Goal: Information Seeking & Learning: Learn about a topic

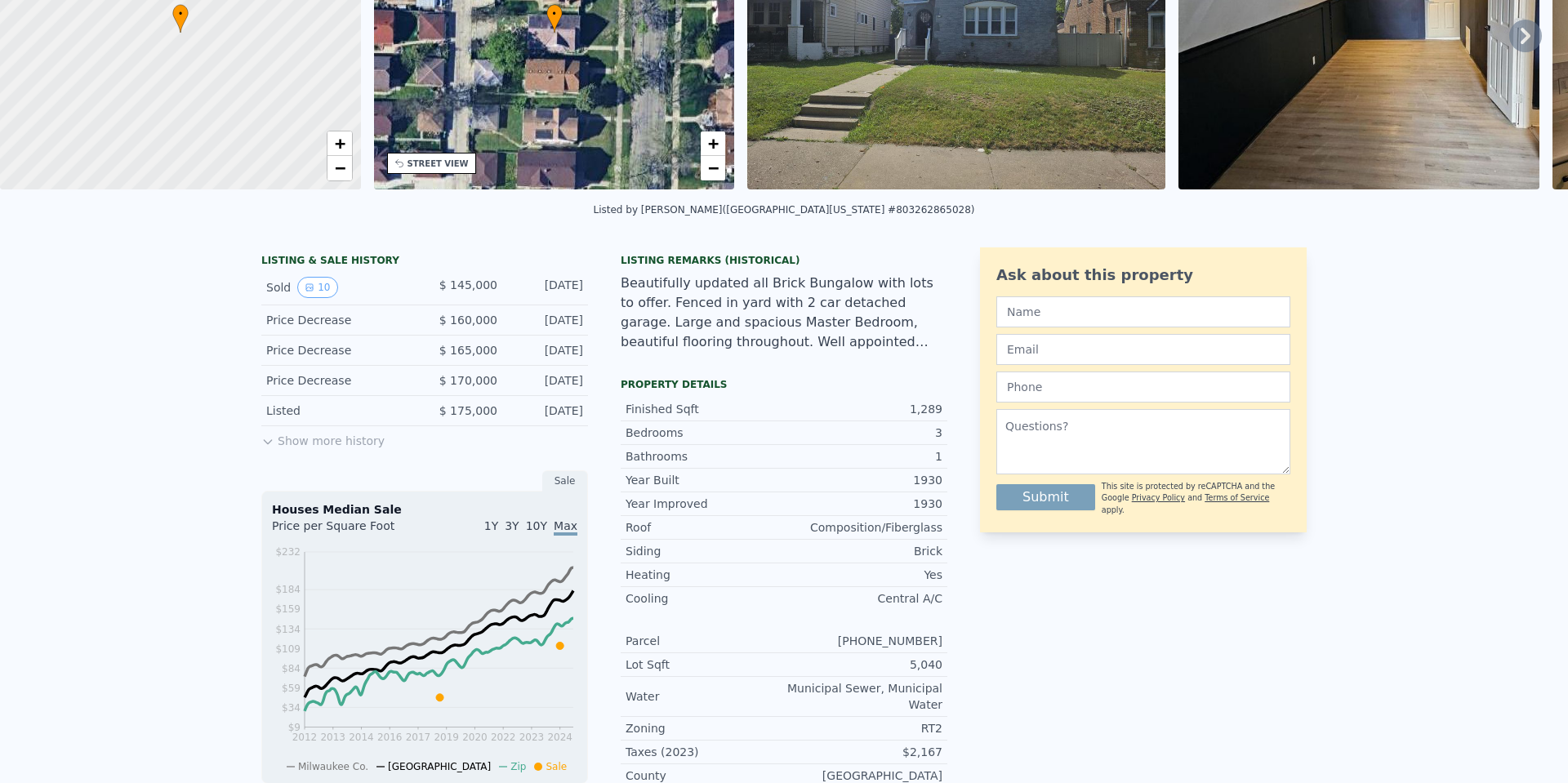
scroll to position [6, 0]
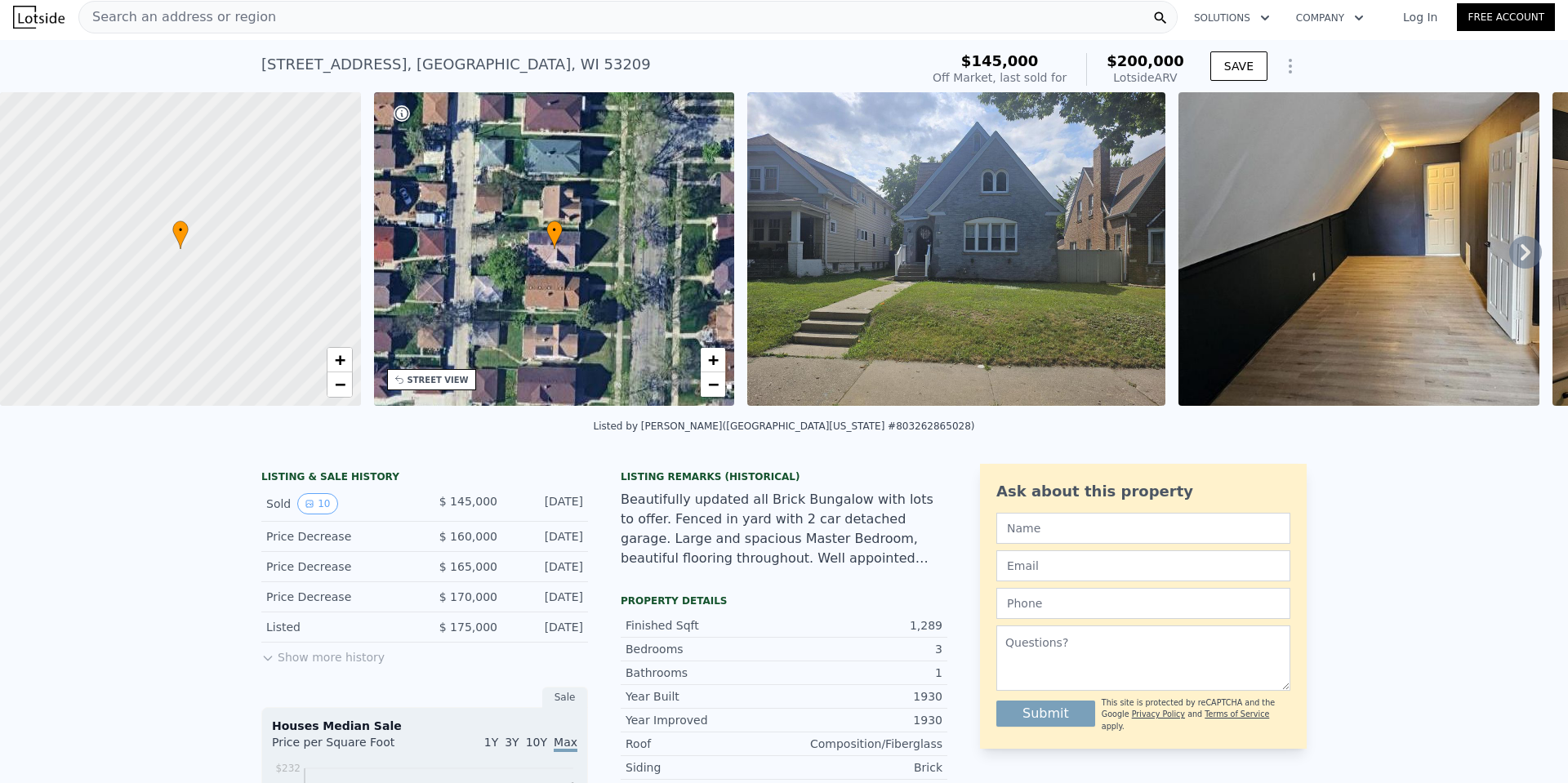
click at [916, 343] on img at bounding box center [956, 248] width 418 height 313
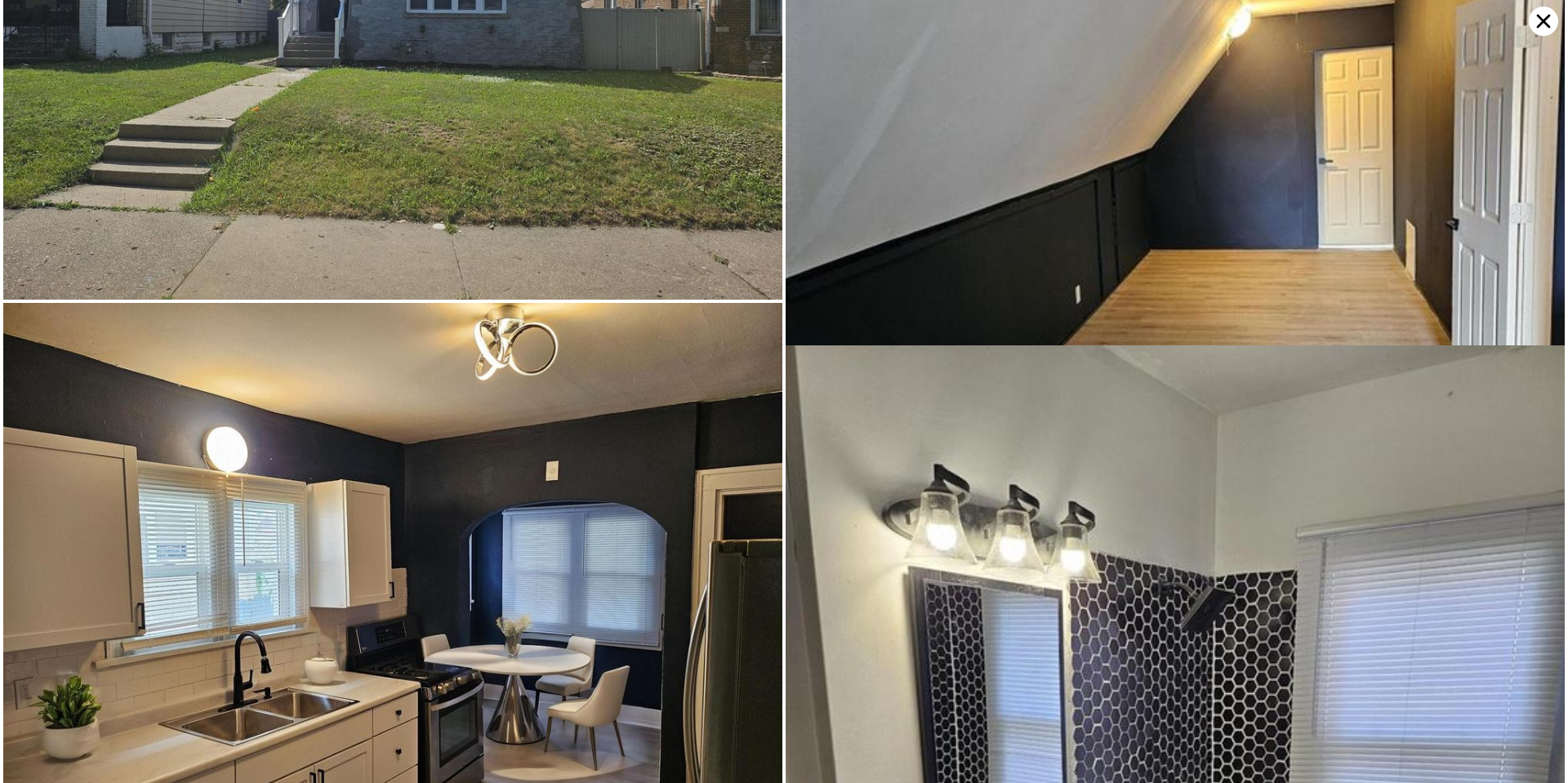
scroll to position [0, 0]
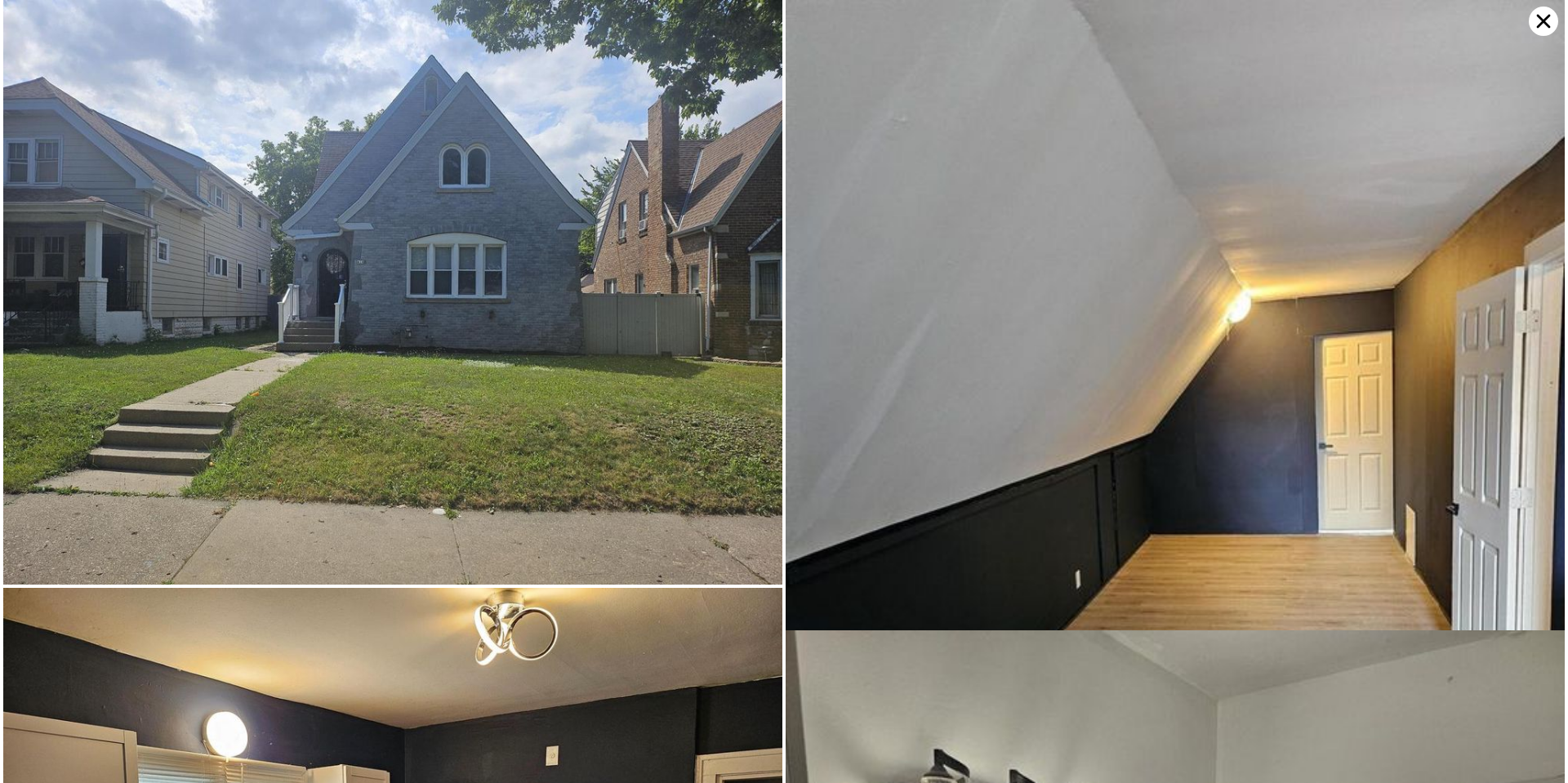
click at [1541, 21] on icon at bounding box center [1543, 21] width 29 height 29
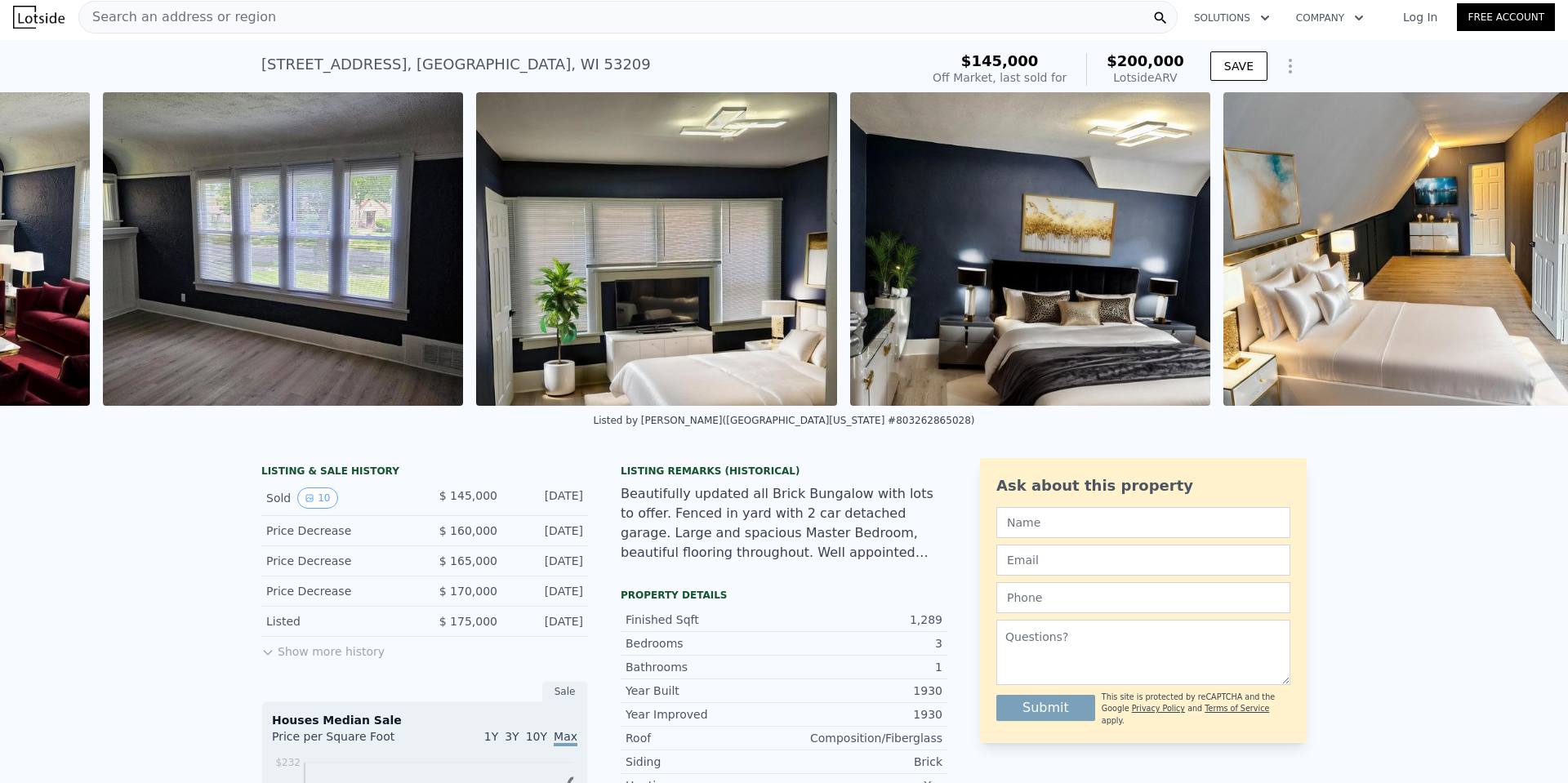
scroll to position [0, 3044]
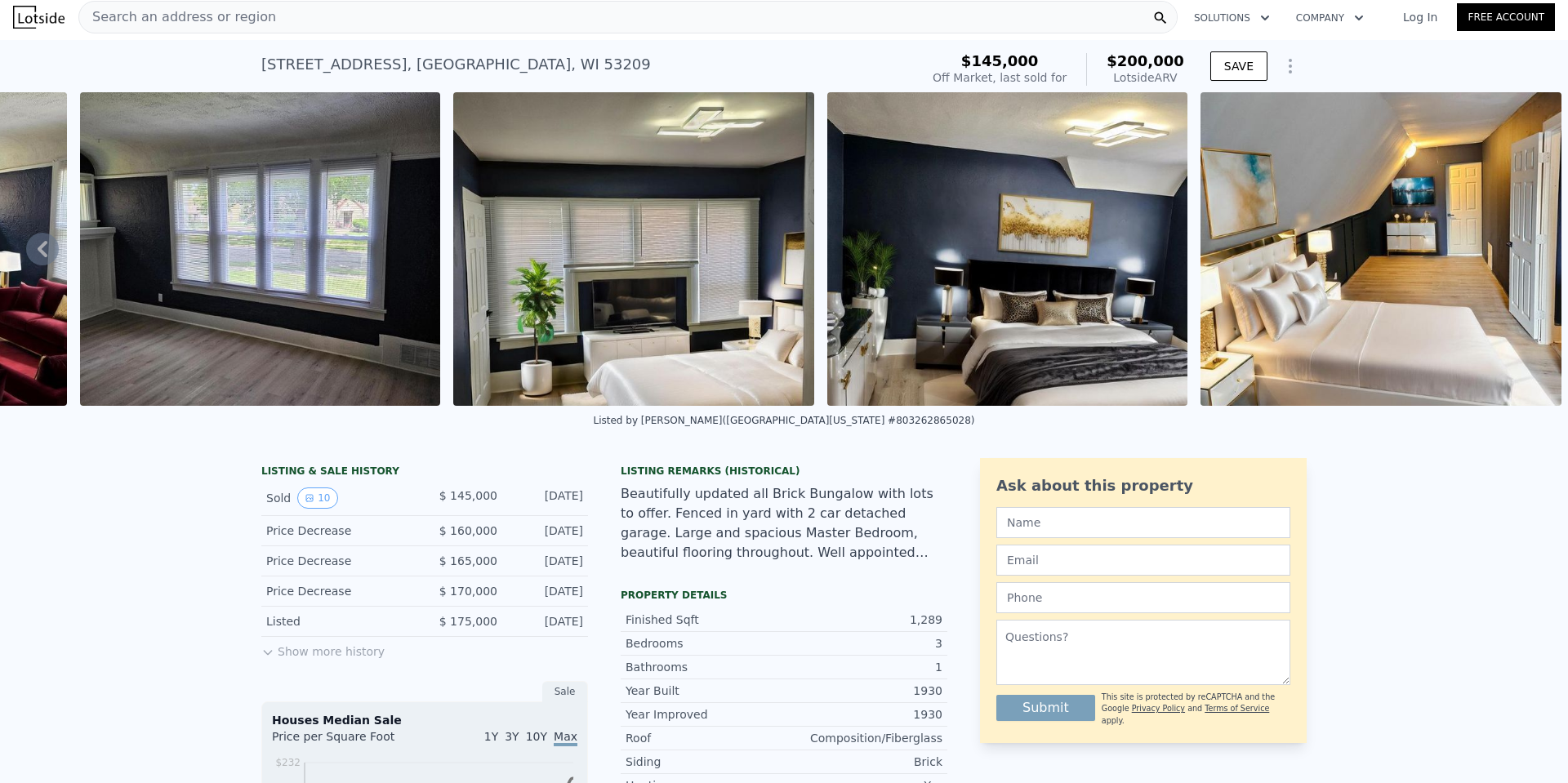
click at [1040, 275] on img at bounding box center [1008, 248] width 361 height 313
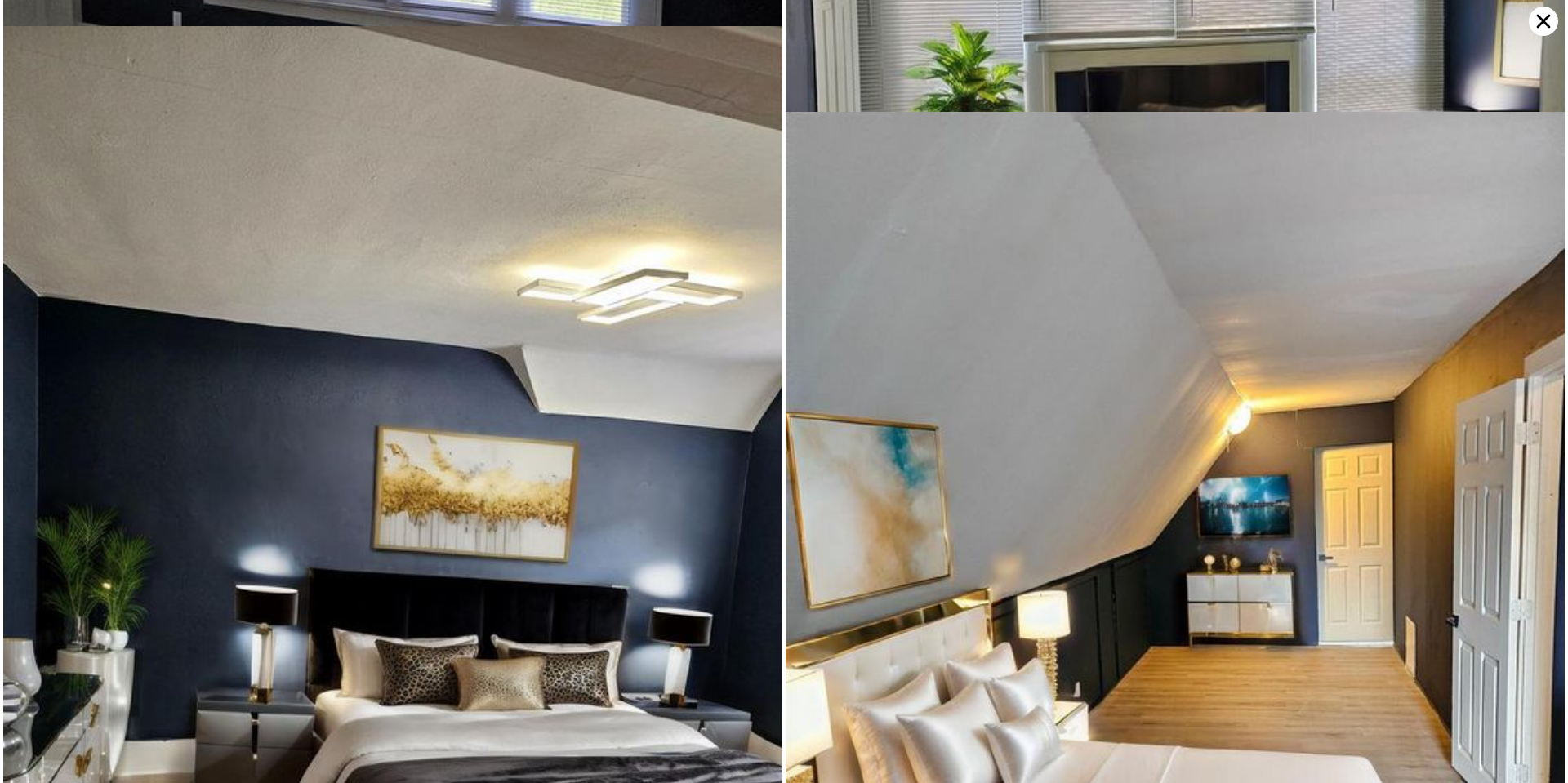
scroll to position [2427, 0]
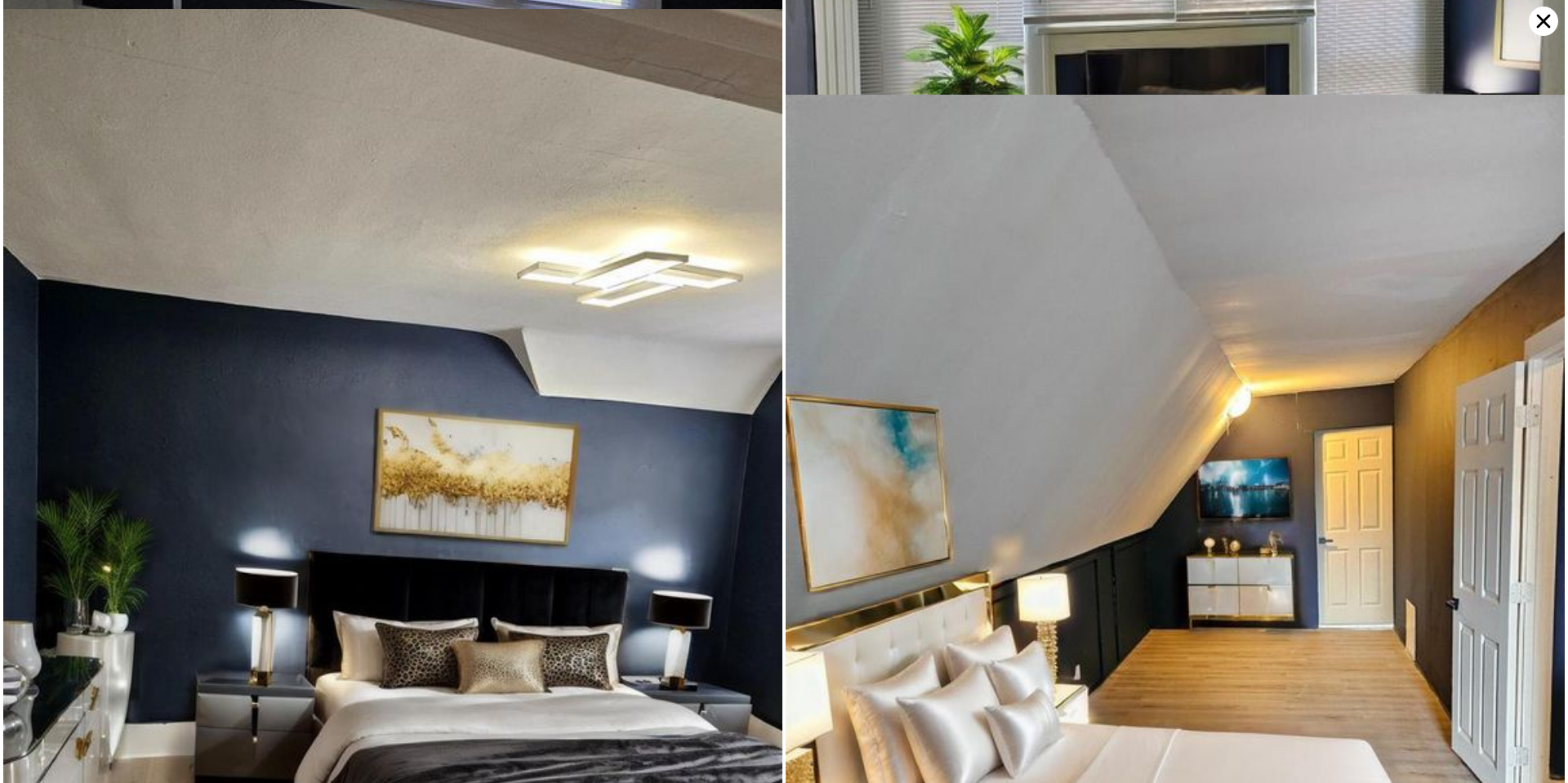
click at [430, 448] on img at bounding box center [393, 528] width 779 height 1039
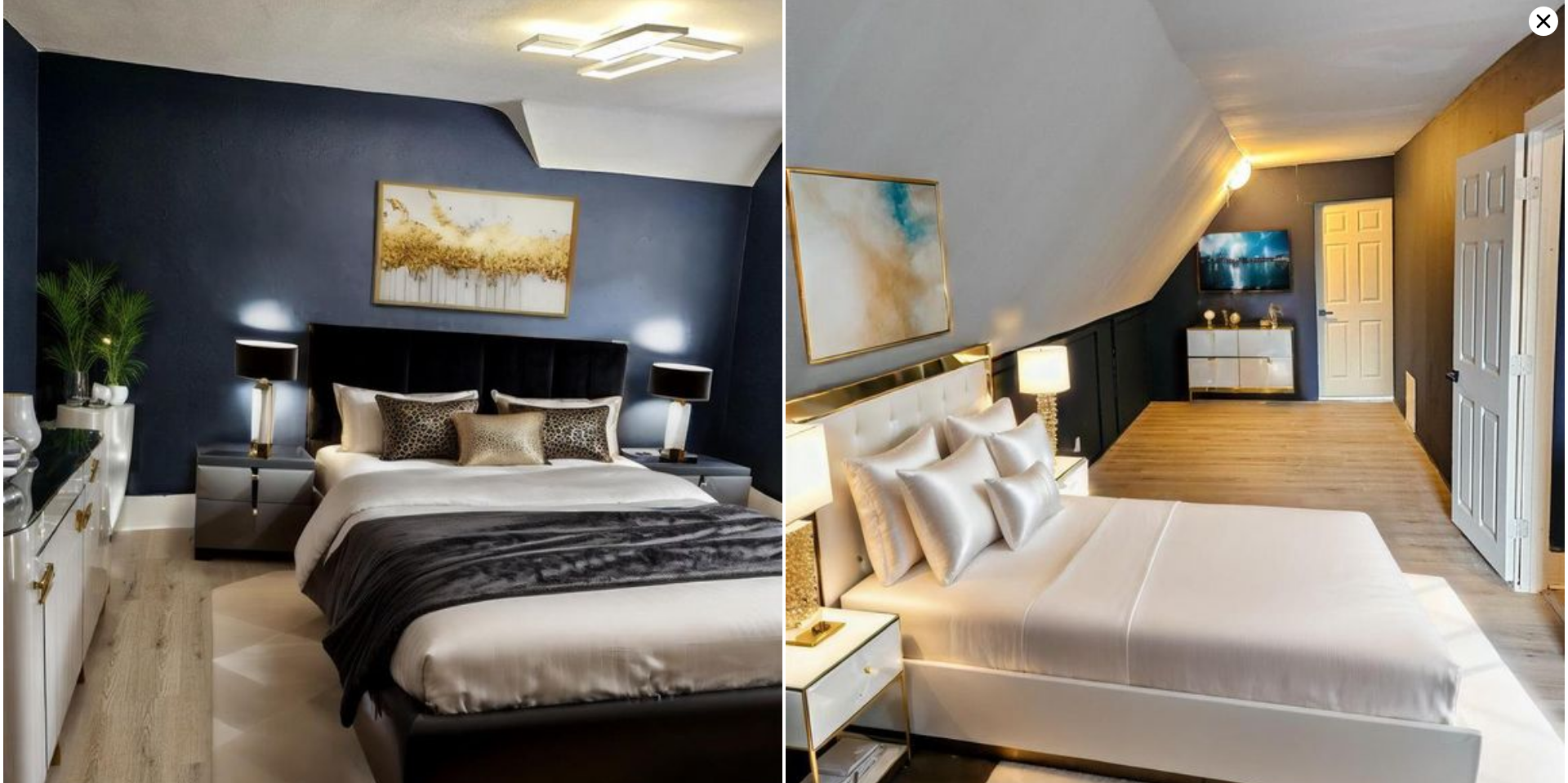
scroll to position [2769, 0]
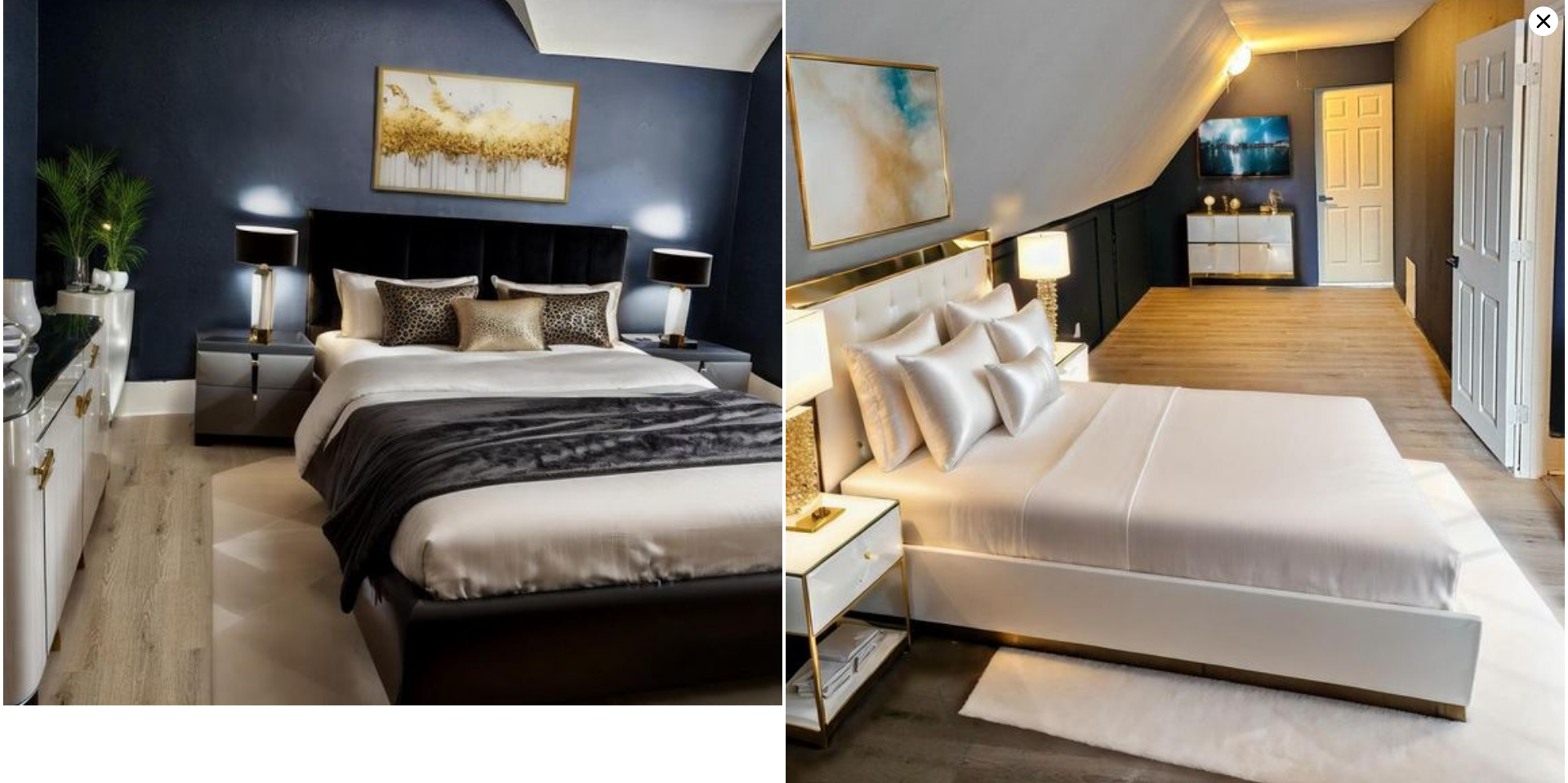
click at [1536, 25] on icon at bounding box center [1543, 21] width 29 height 29
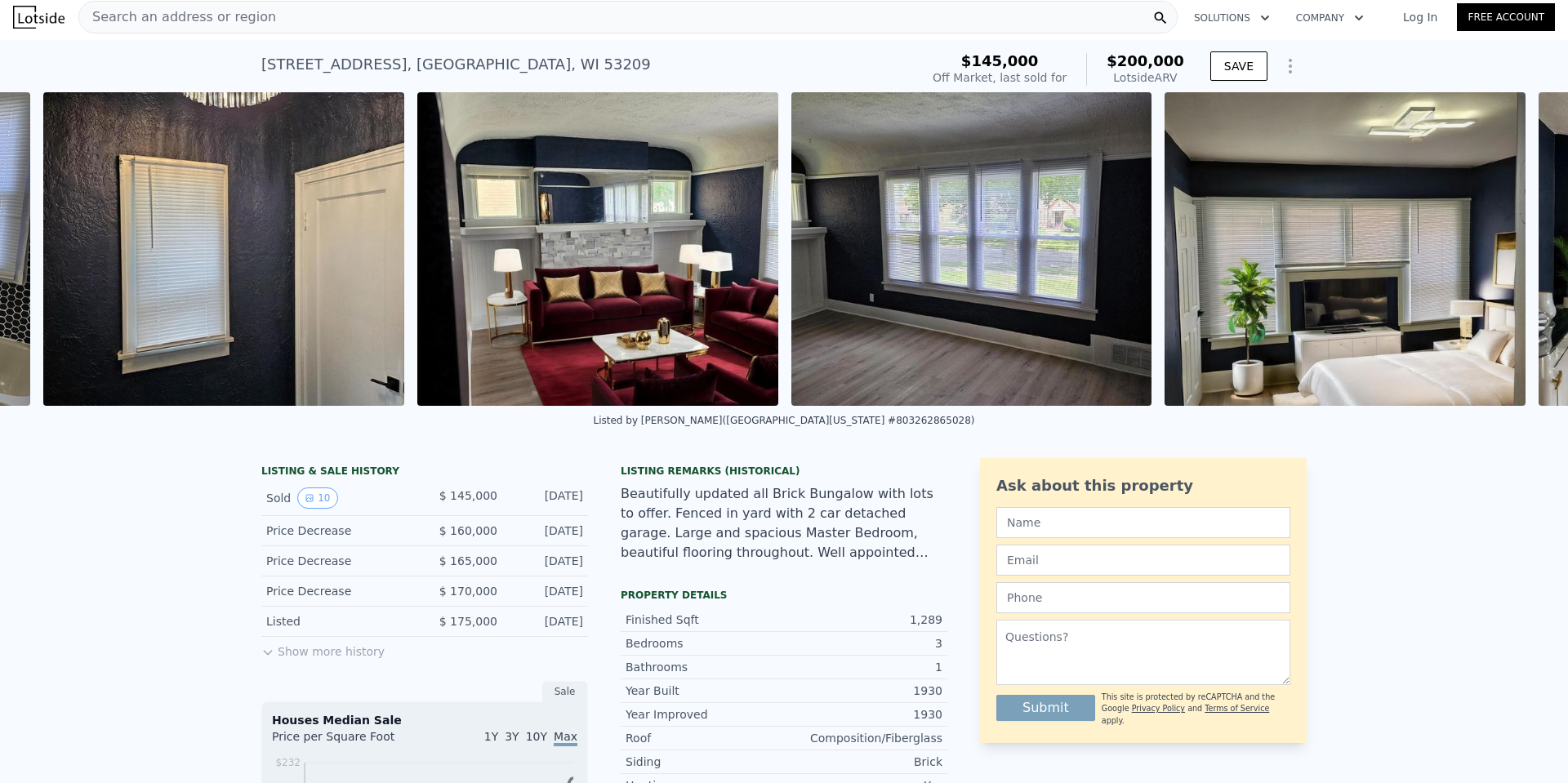
scroll to position [0, 2357]
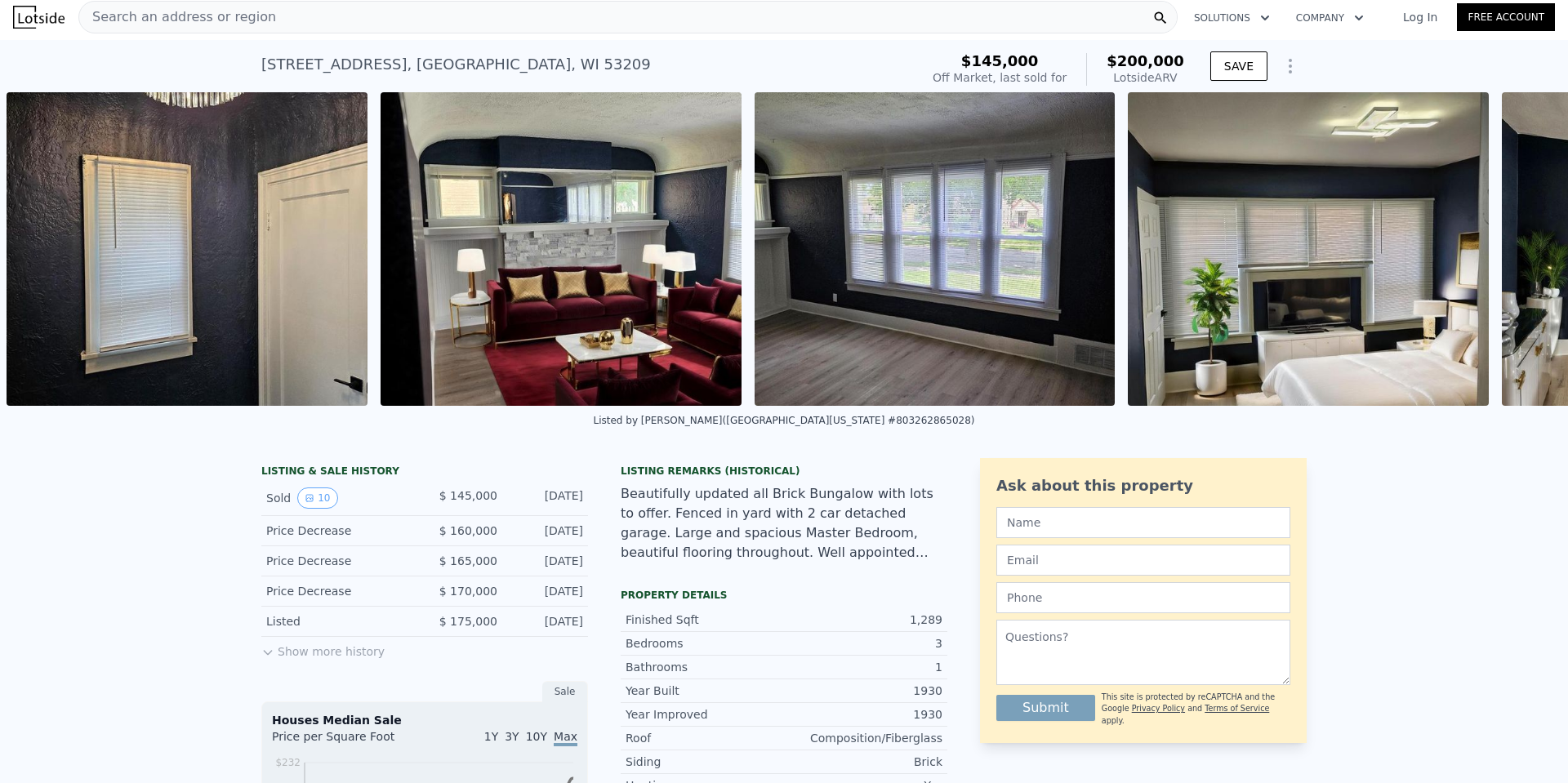
click at [614, 269] on img at bounding box center [561, 248] width 361 height 313
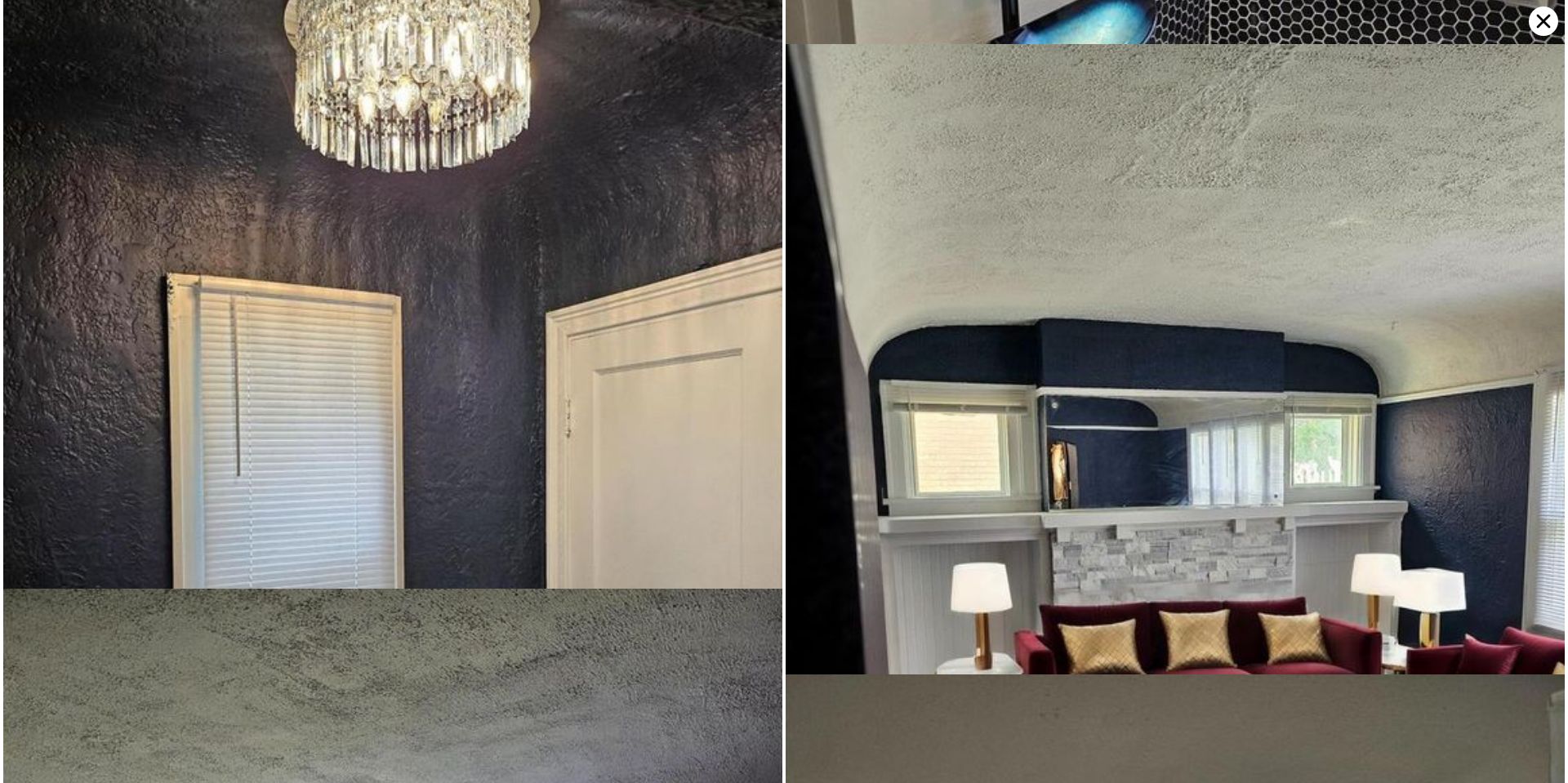
scroll to position [1261, 0]
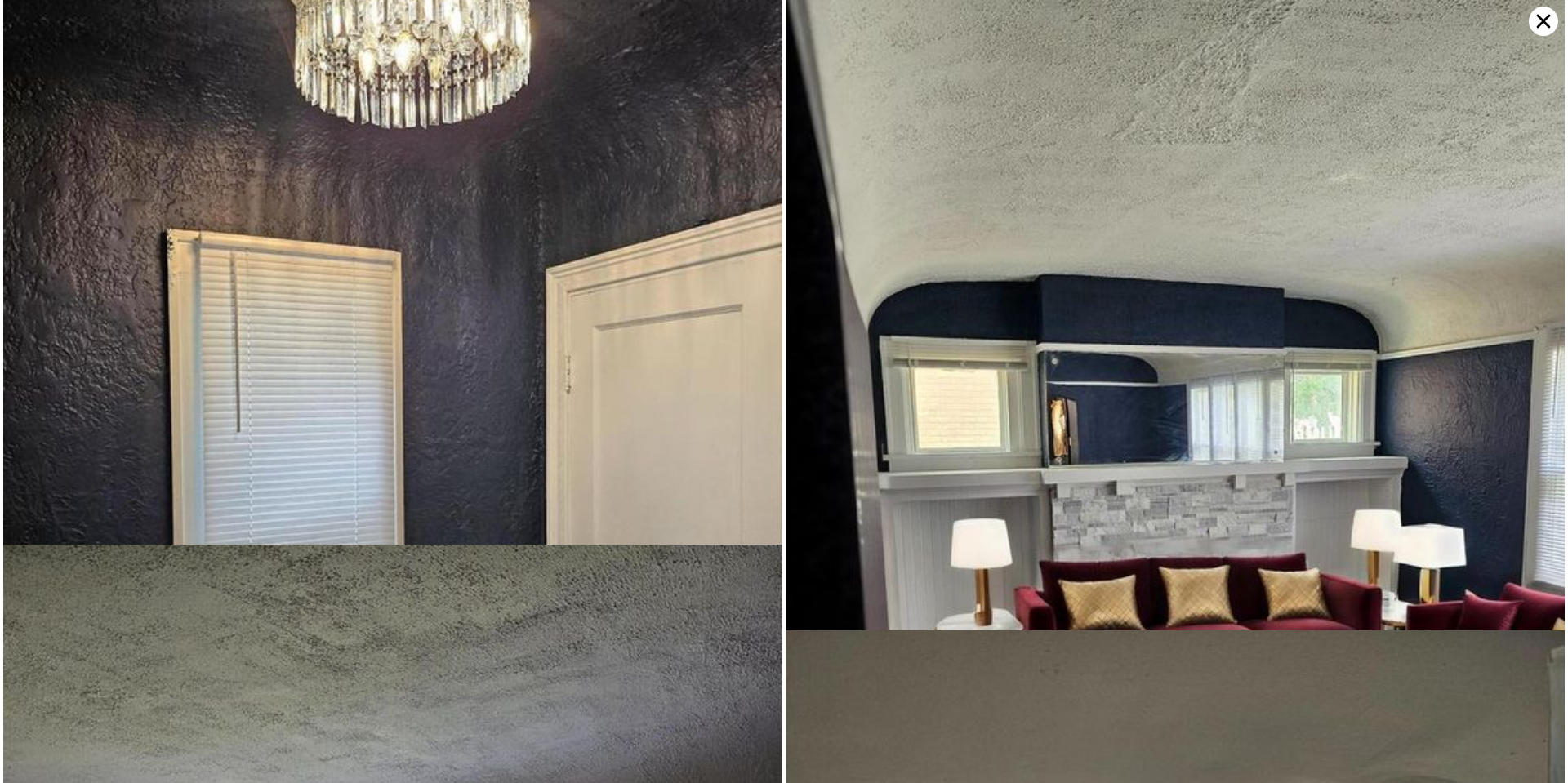
click at [1544, 18] on icon at bounding box center [1543, 21] width 29 height 29
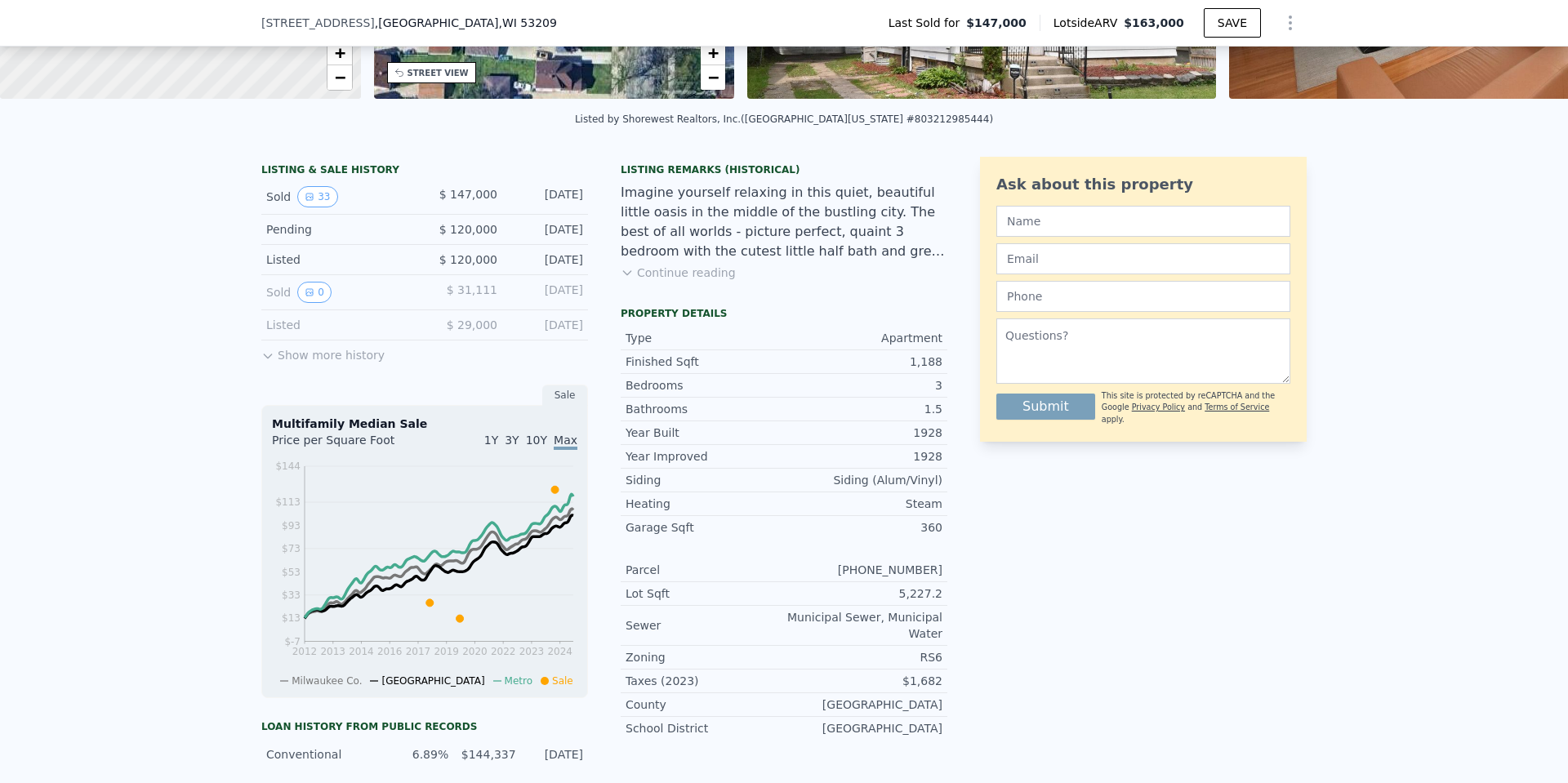
scroll to position [321, 0]
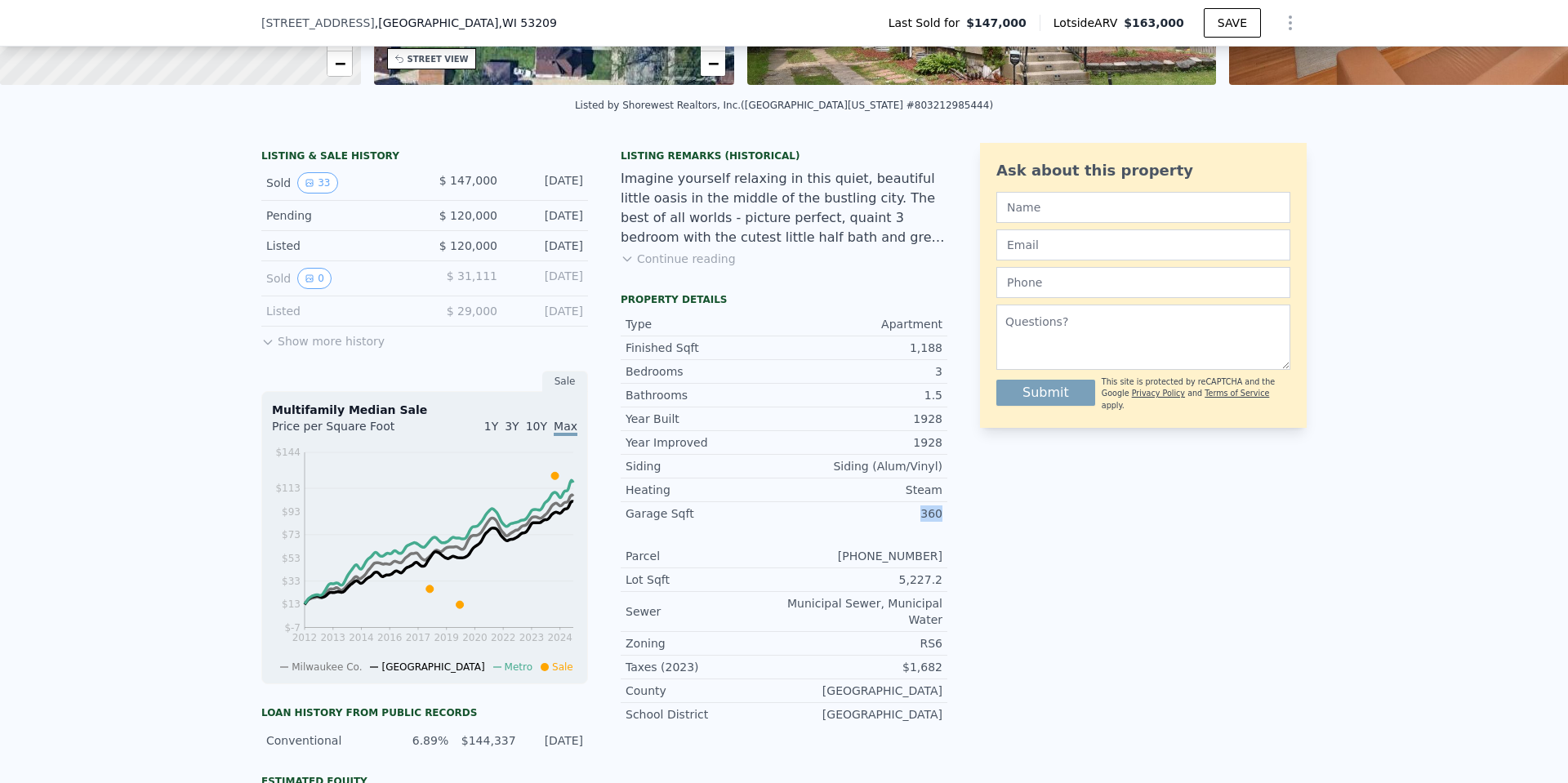
drag, startPoint x: 914, startPoint y: 517, endPoint x: 955, endPoint y: 527, distance: 42.2
click at [955, 527] on div "LISTING & SALE HISTORY Sold 33 $ 147,000 [DATE] Pending $ 120,000 [DATE] Listed…" at bounding box center [784, 553] width 1046 height 821
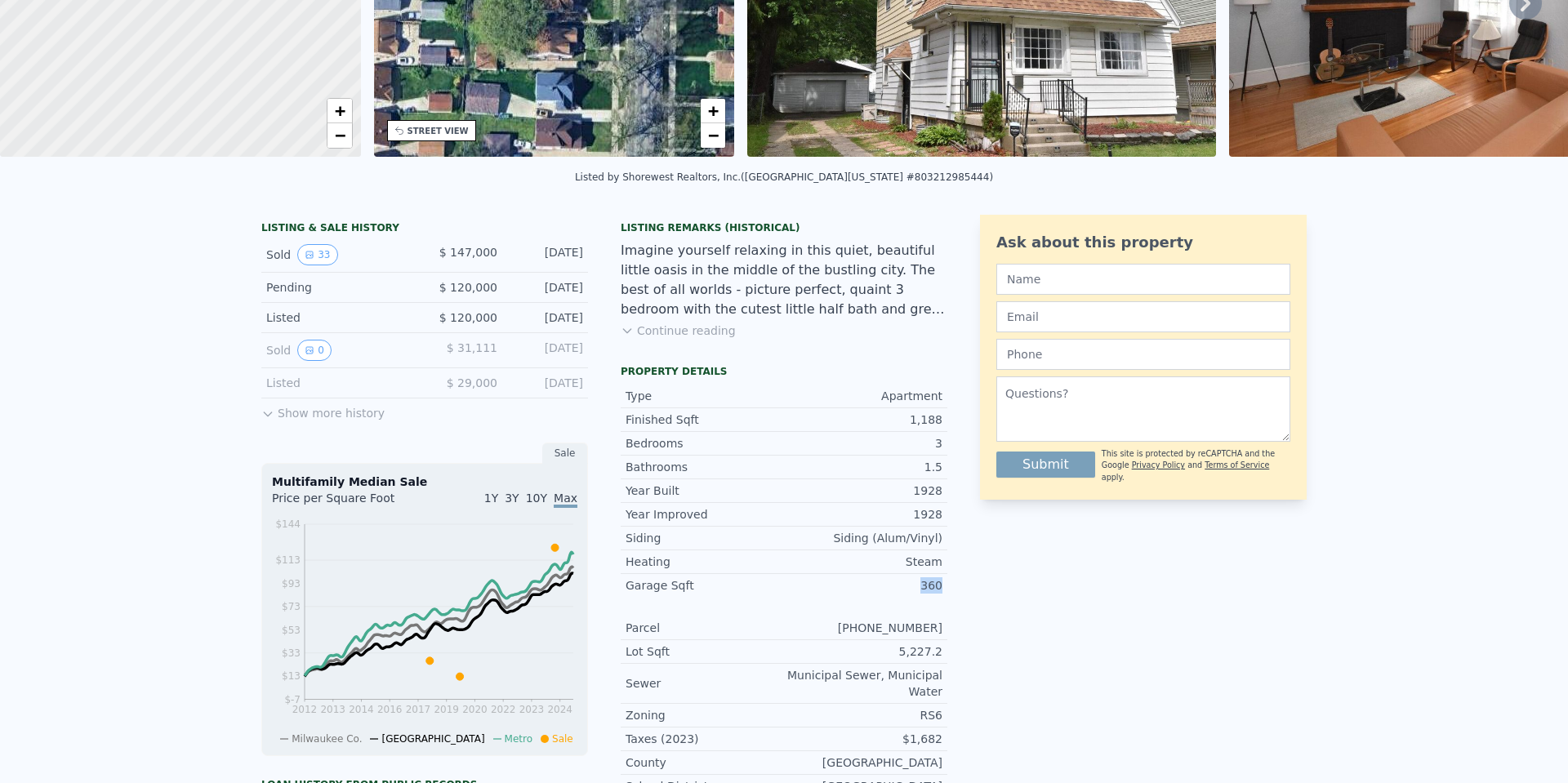
scroll to position [0, 0]
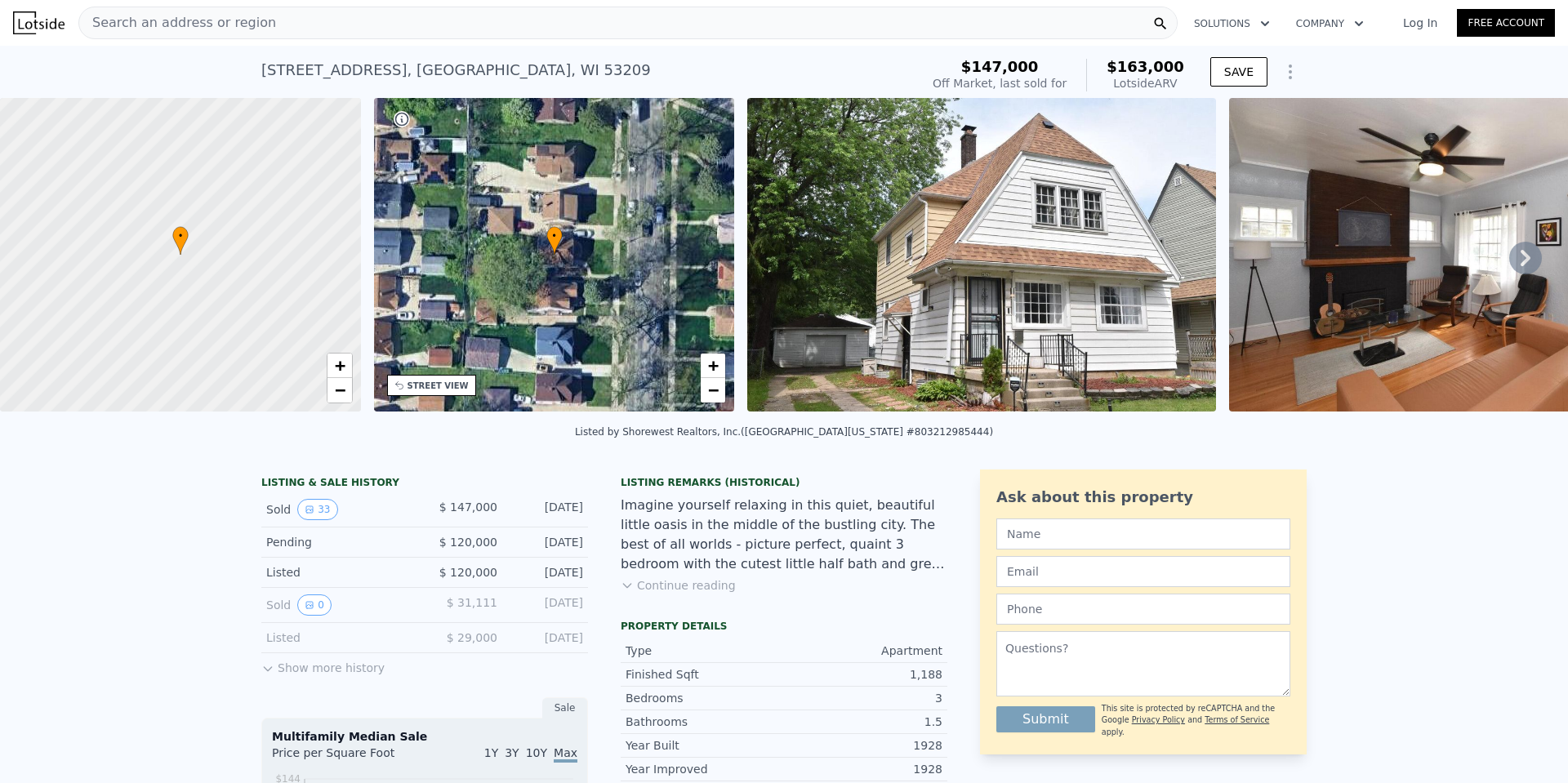
click at [952, 262] on img at bounding box center [981, 254] width 469 height 313
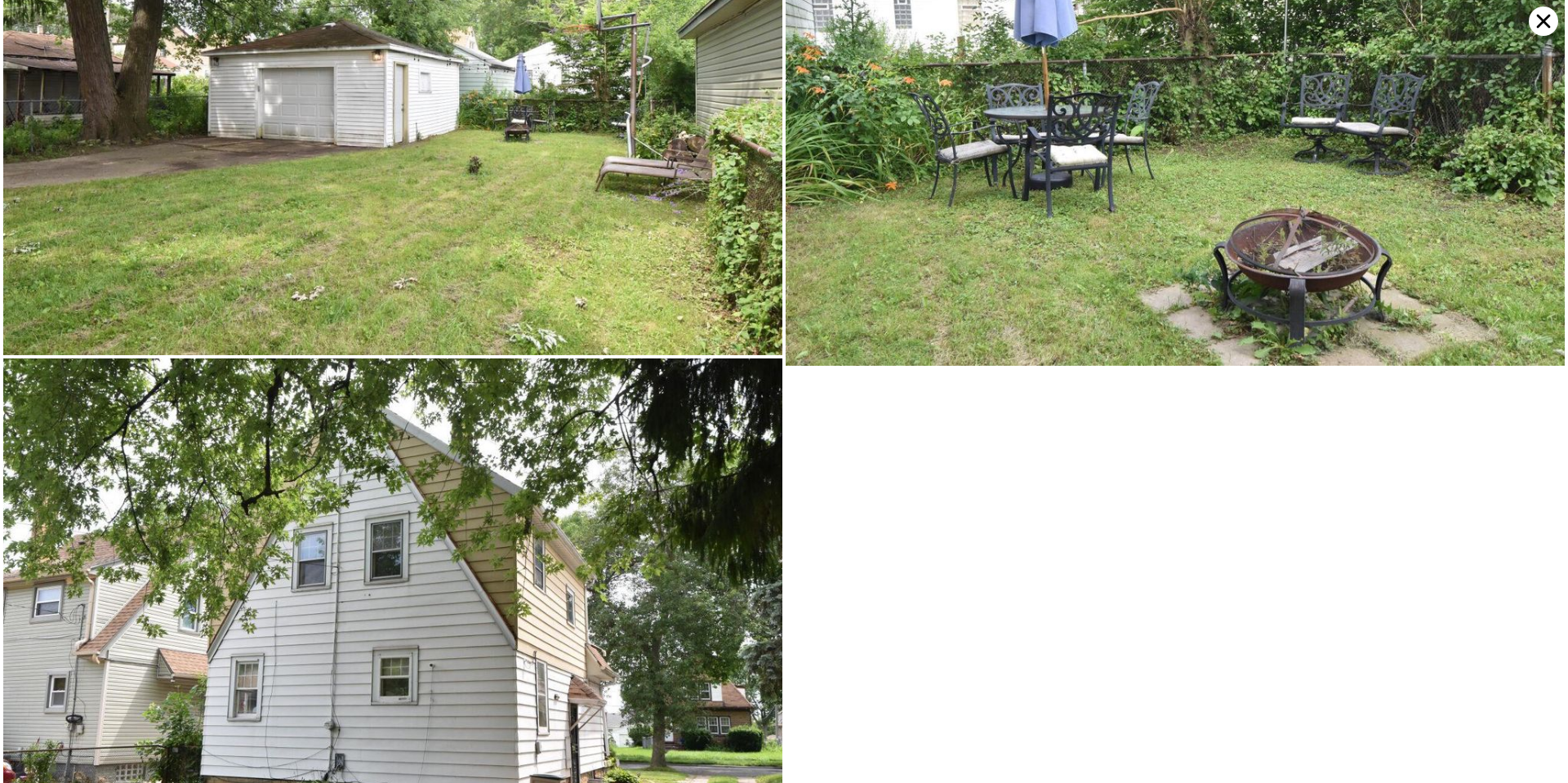
scroll to position [7888, 0]
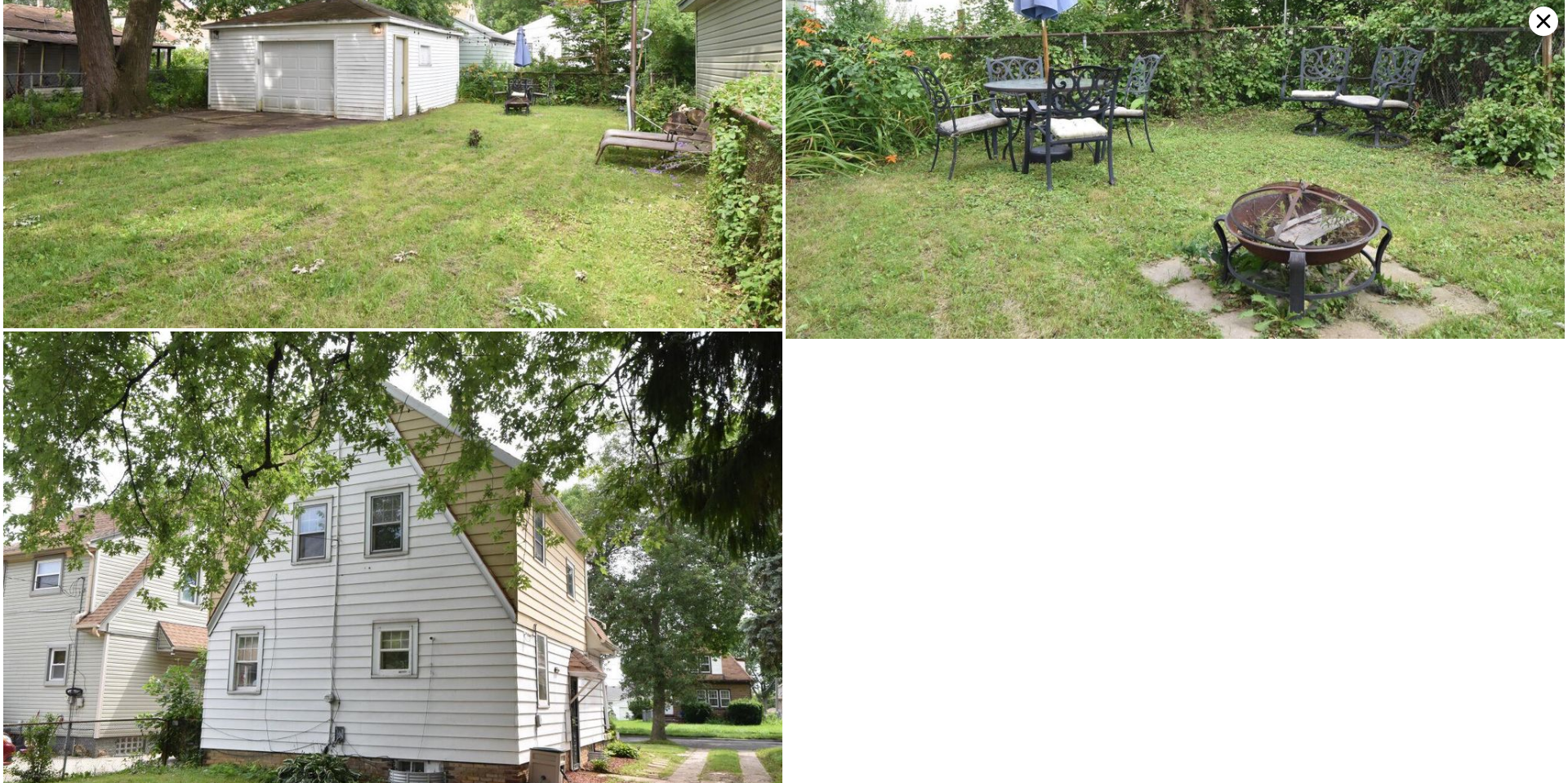
click at [1536, 23] on icon at bounding box center [1543, 21] width 29 height 29
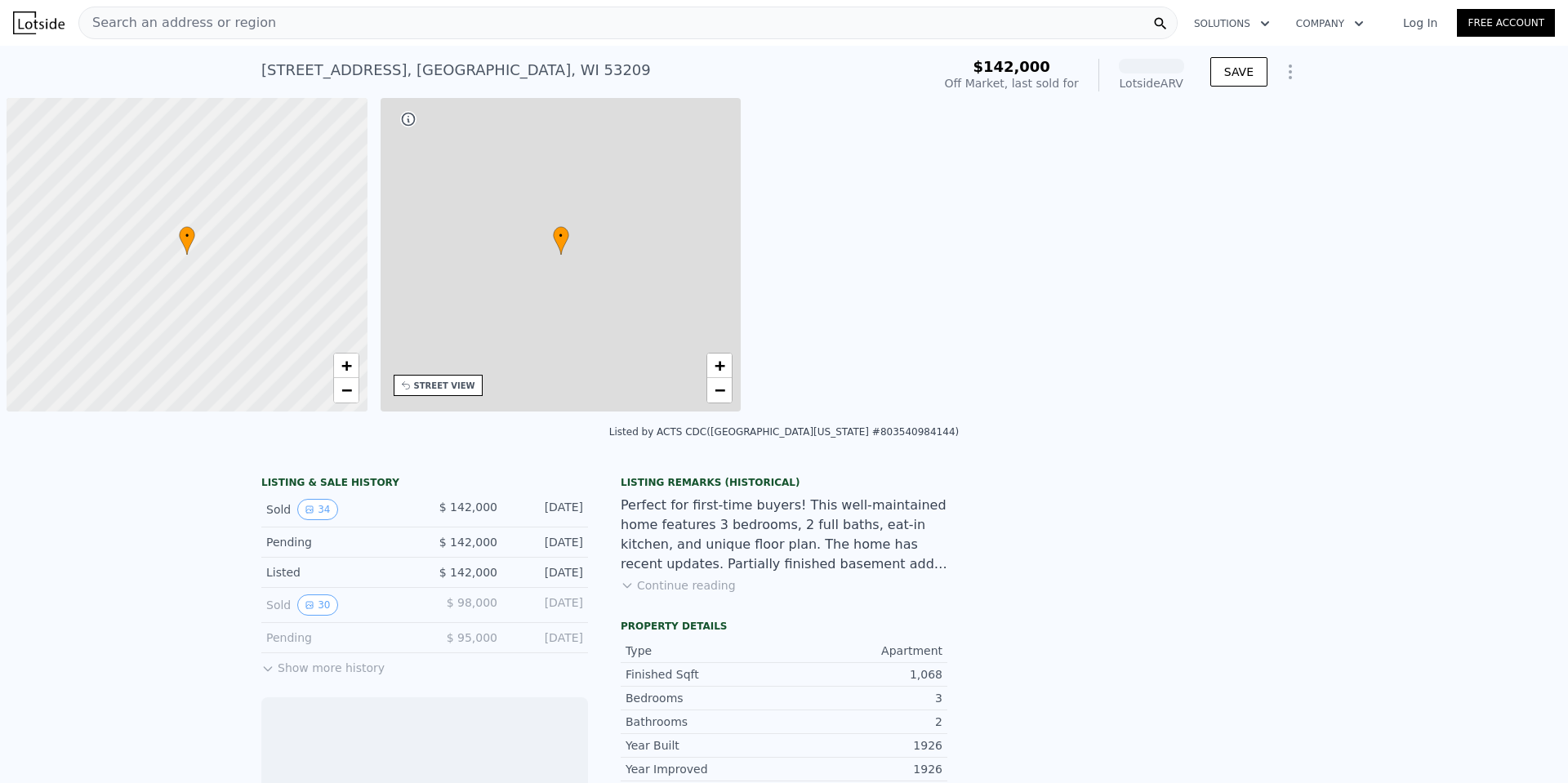
scroll to position [0, 7]
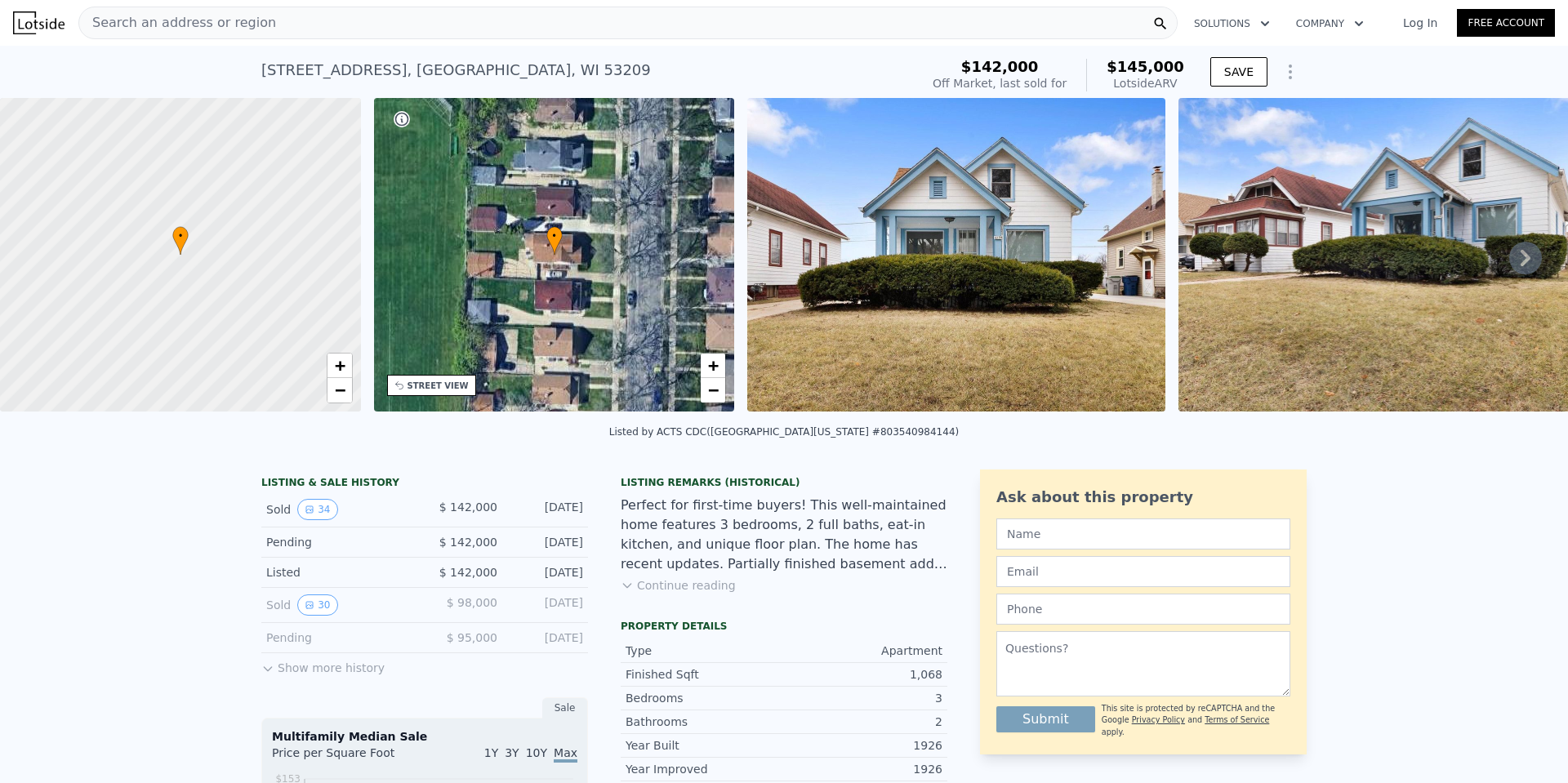
click at [1031, 267] on img at bounding box center [956, 254] width 418 height 313
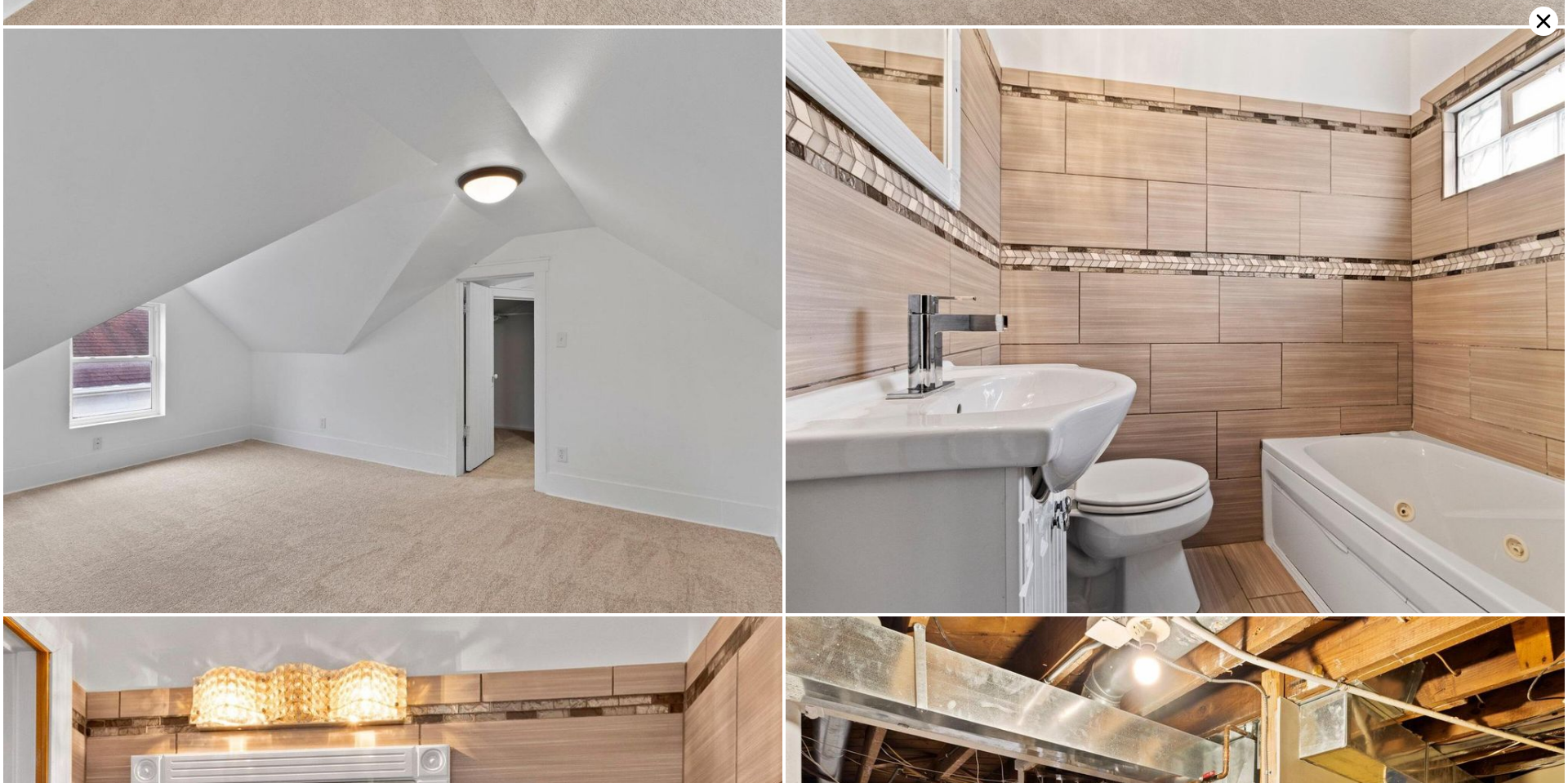
scroll to position [6419, 0]
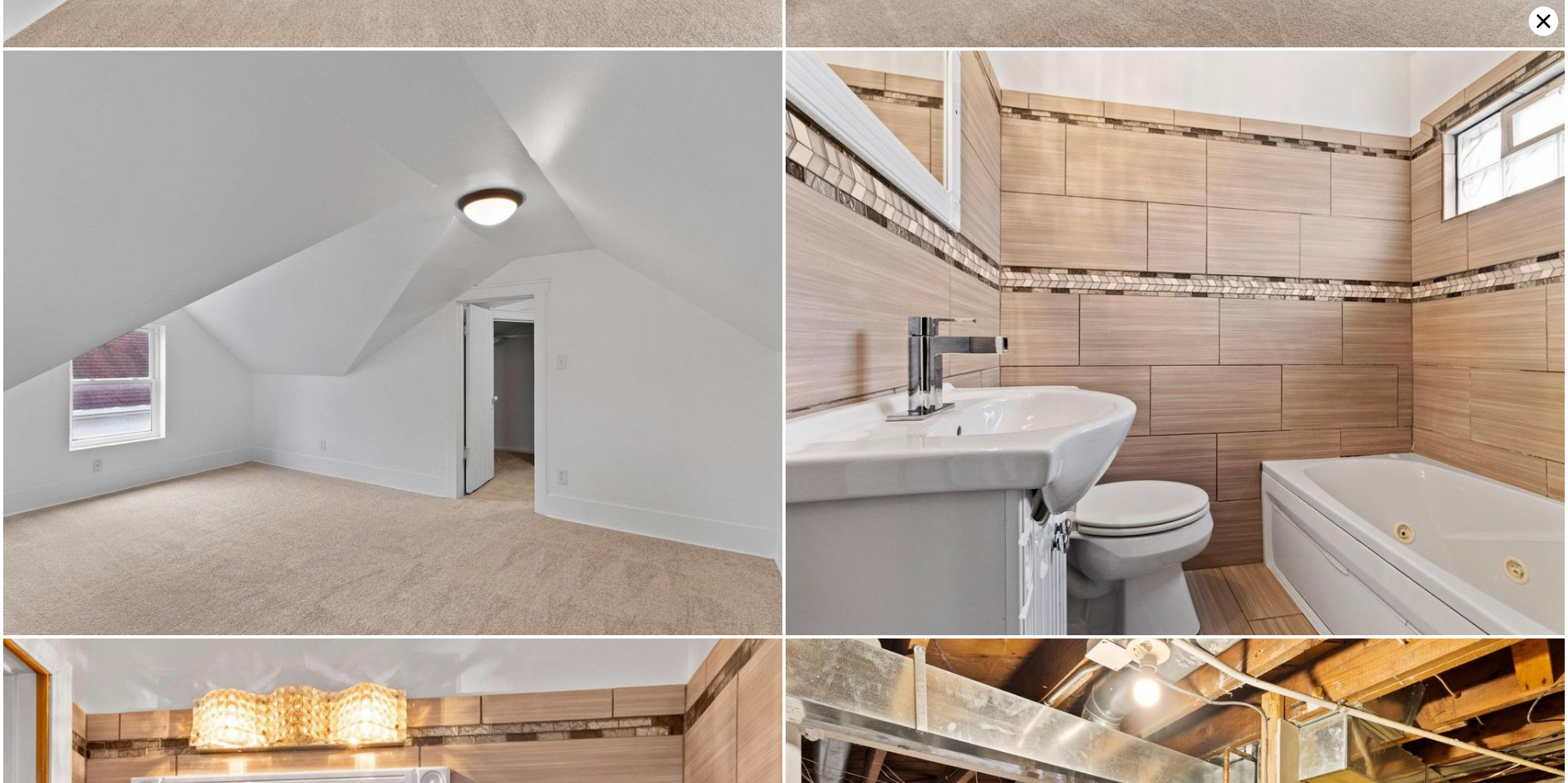
click at [1540, 28] on icon at bounding box center [1543, 21] width 29 height 29
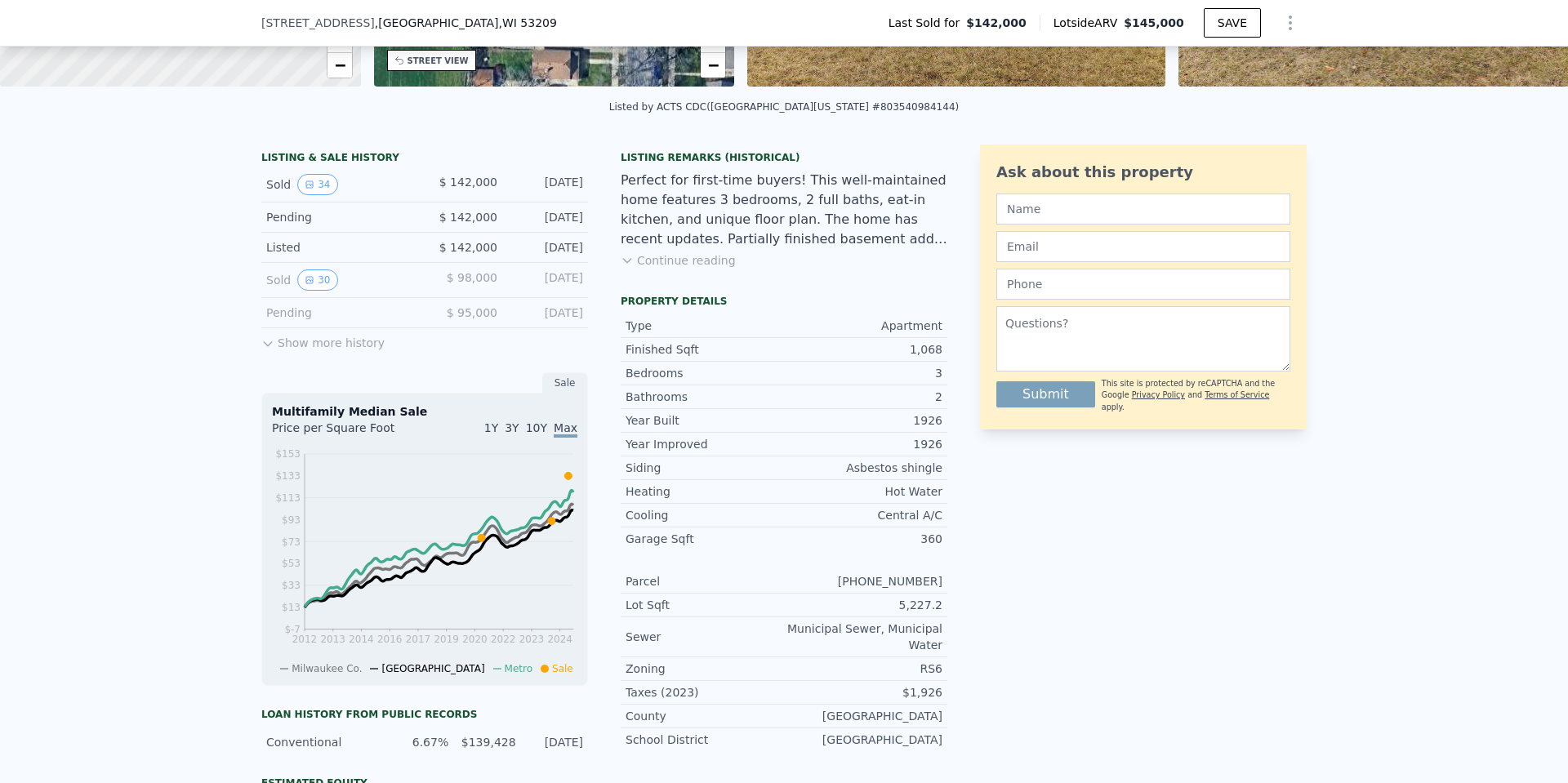
scroll to position [321, 0]
